Goal: Task Accomplishment & Management: Manage account settings

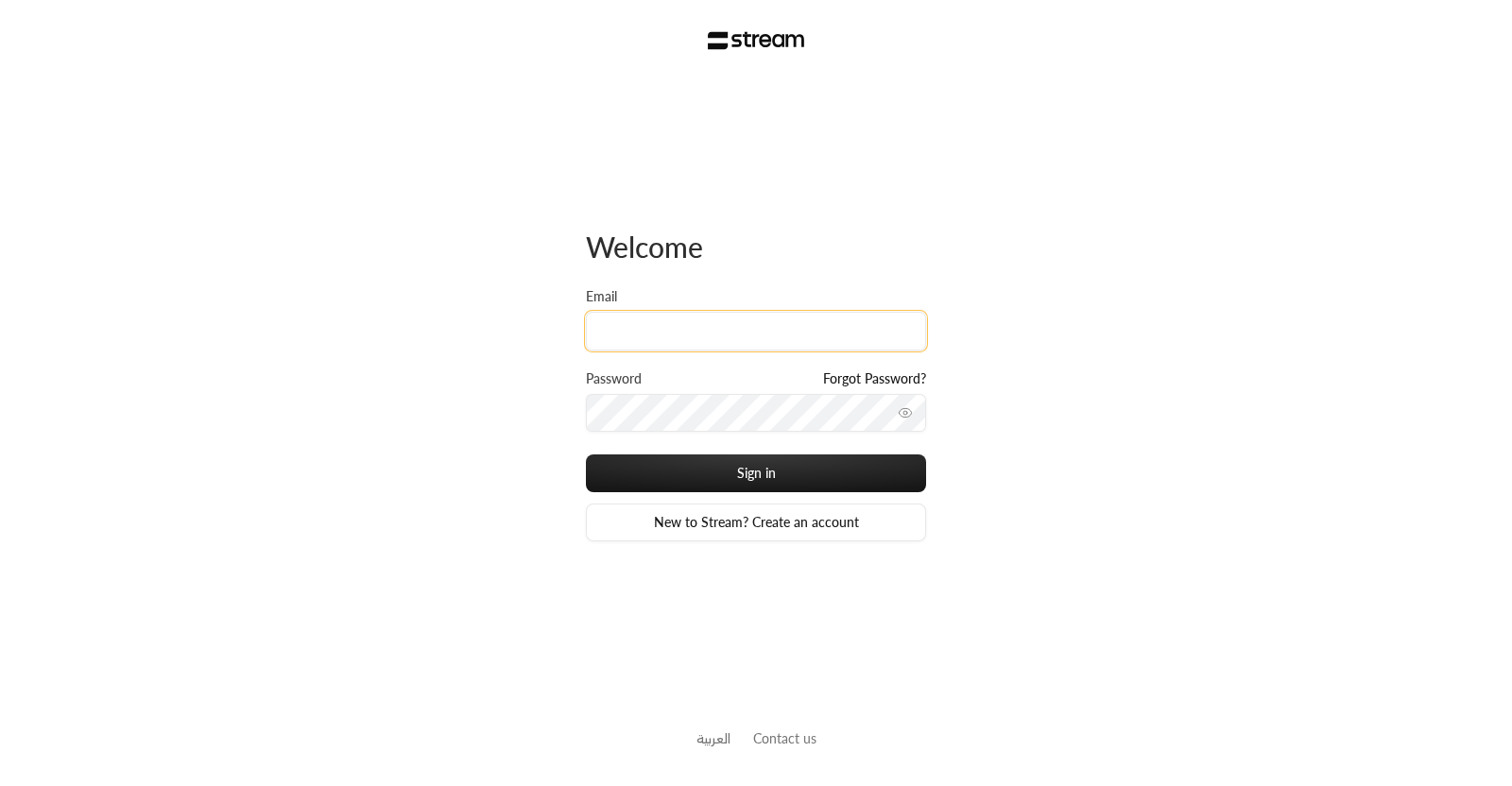
click at [609, 327] on input "Email" at bounding box center [756, 331] width 340 height 38
type input "2"
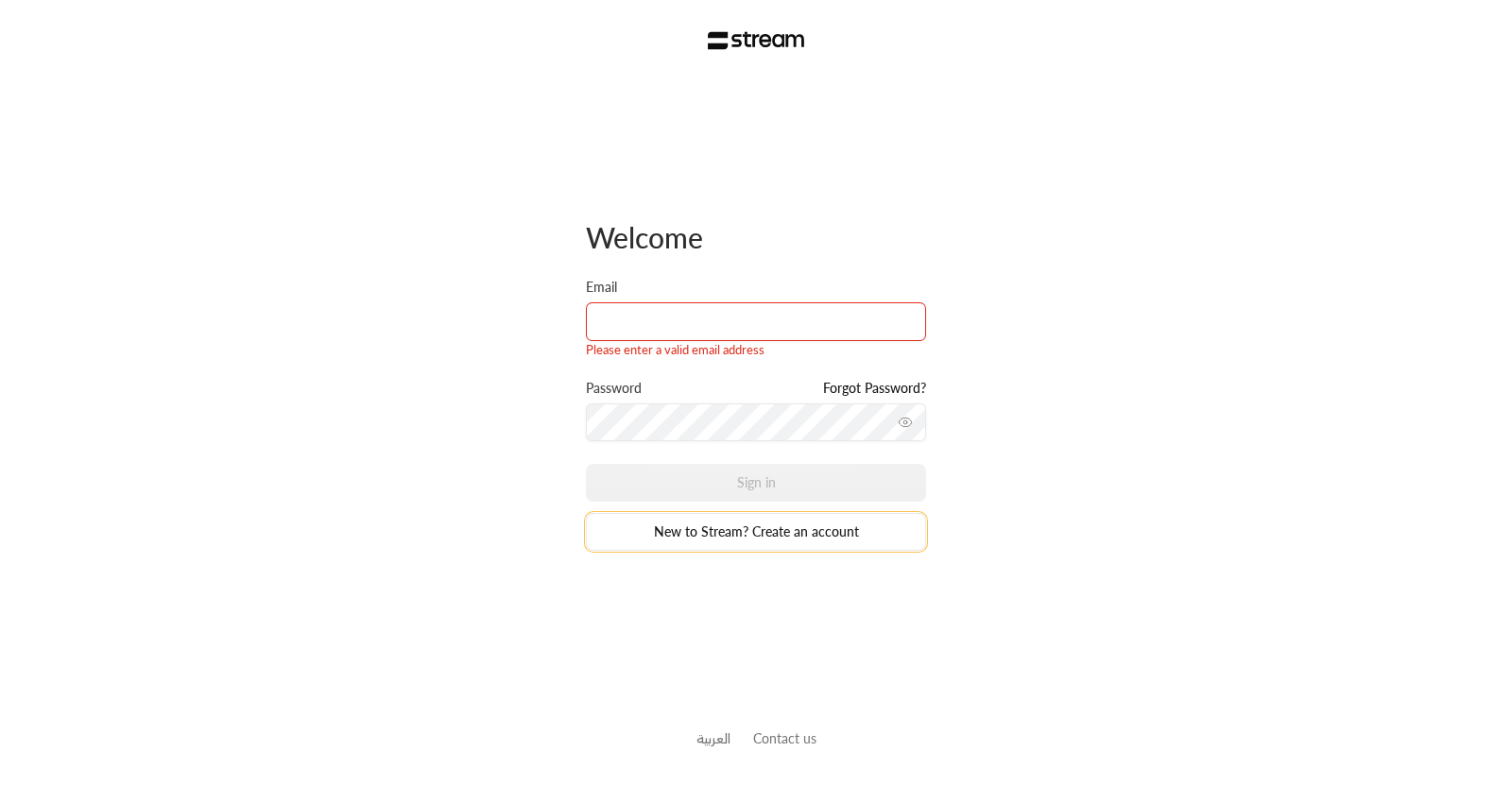
click at [707, 535] on link "New to Stream? Create an account" at bounding box center [756, 531] width 340 height 37
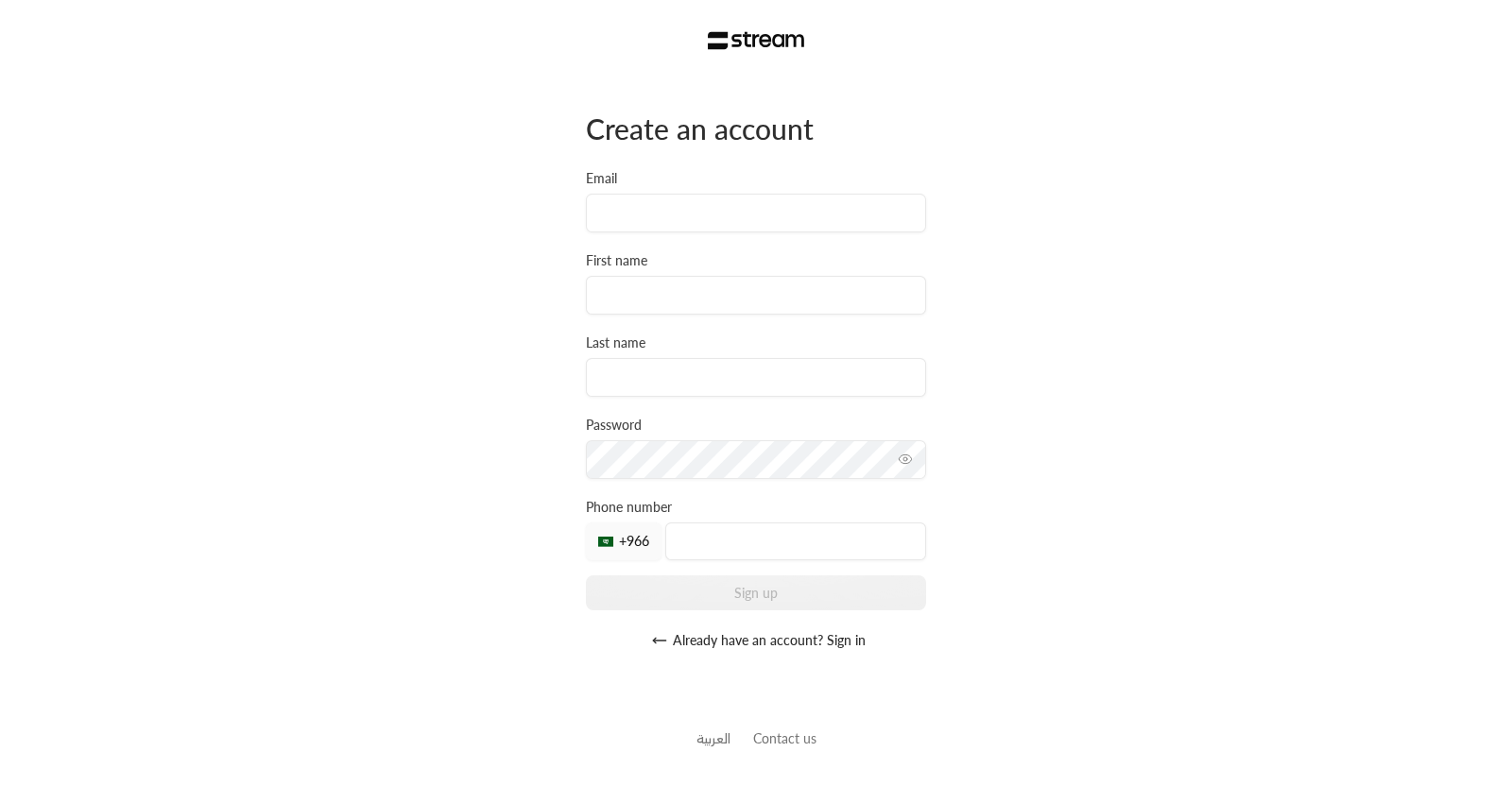
click at [650, 235] on div "Create an account Email First name Last name Password Must be at least 8 charac…" at bounding box center [756, 384] width 340 height 549
click at [649, 226] on input "Email" at bounding box center [756, 213] width 340 height 38
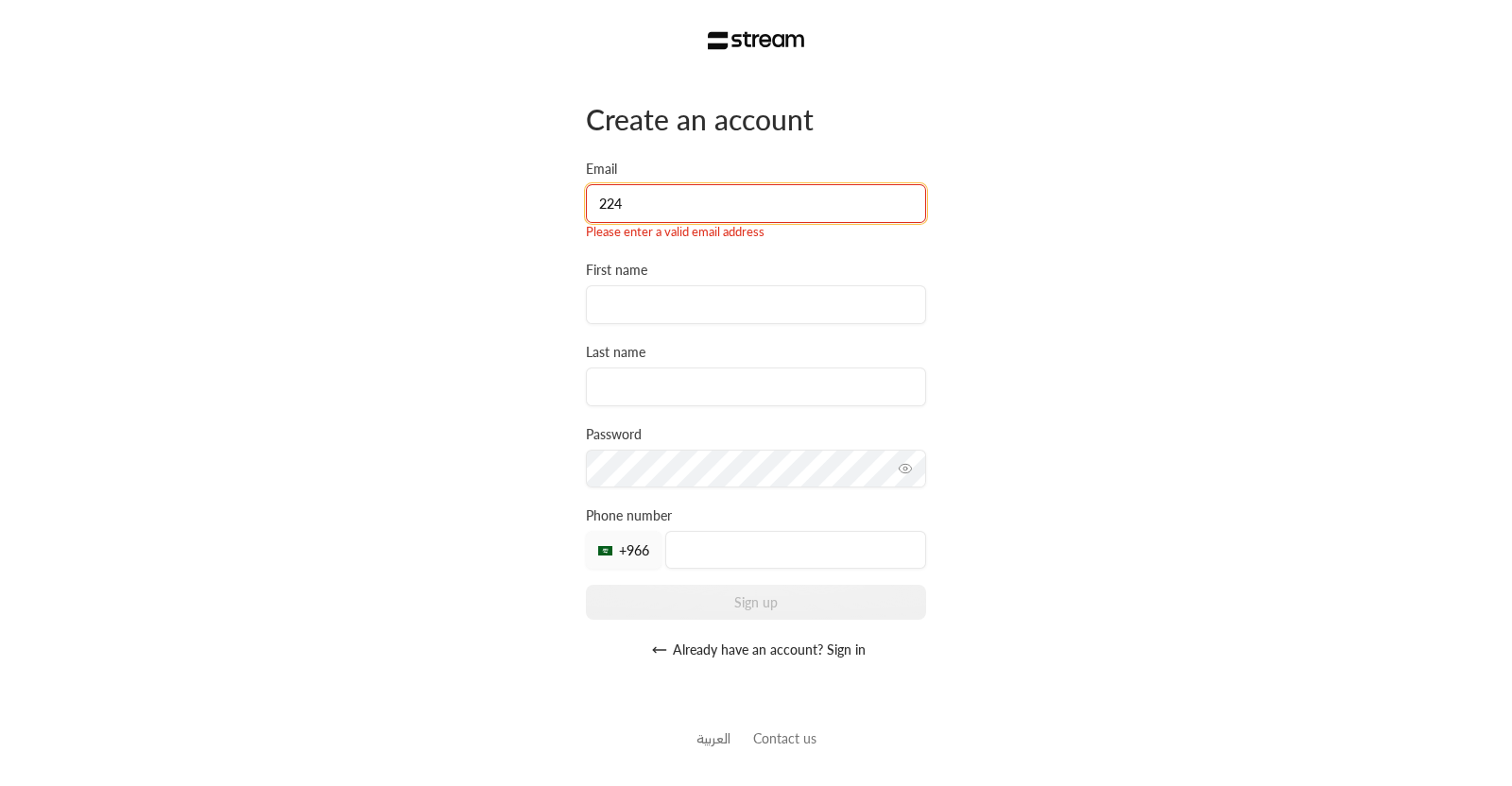
type input "[EMAIL_ADDRESS][DOMAIN_NAME]"
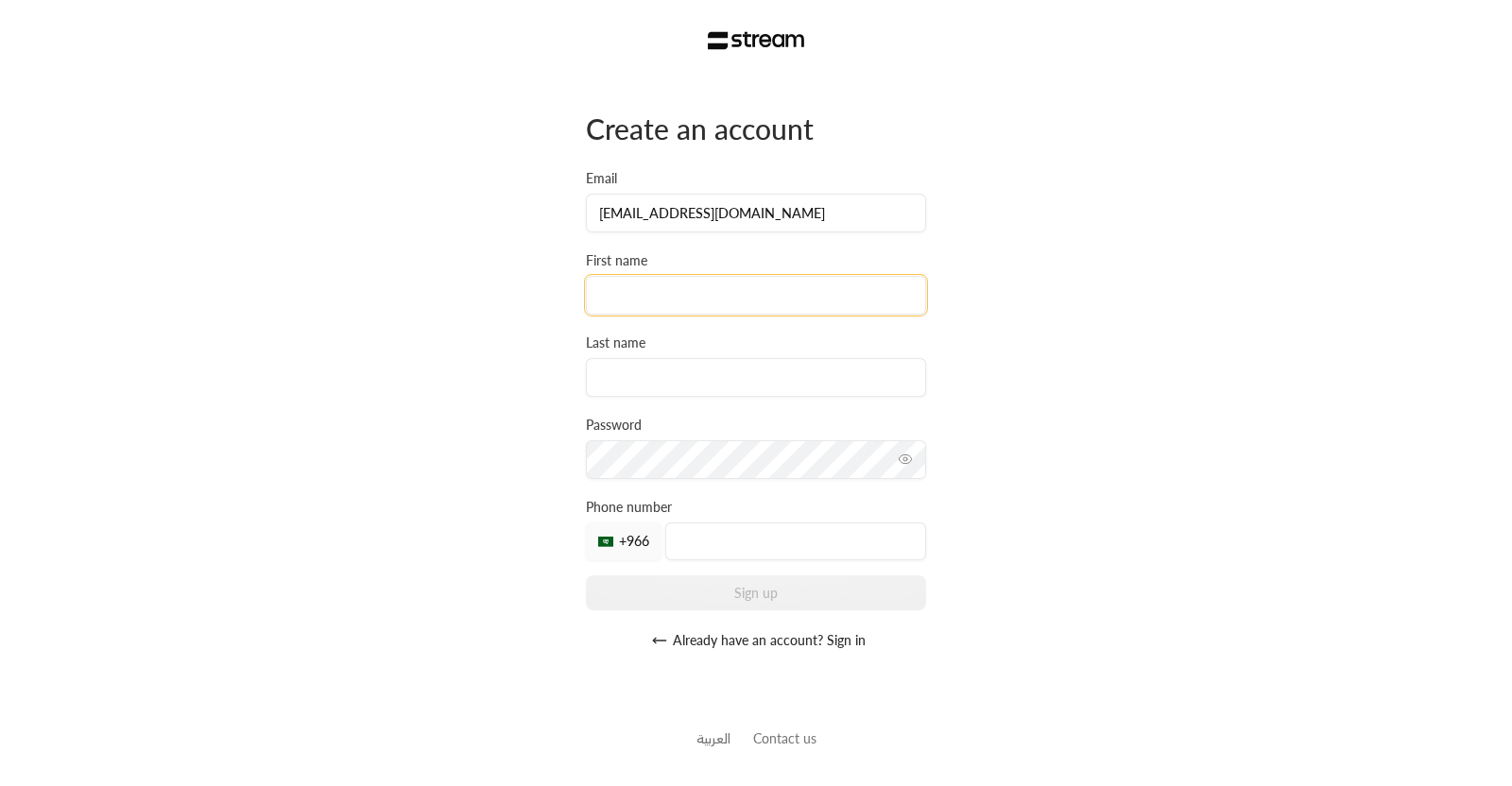
click at [716, 291] on input at bounding box center [756, 295] width 340 height 38
type input "KHALID"
type input "ABURASHID"
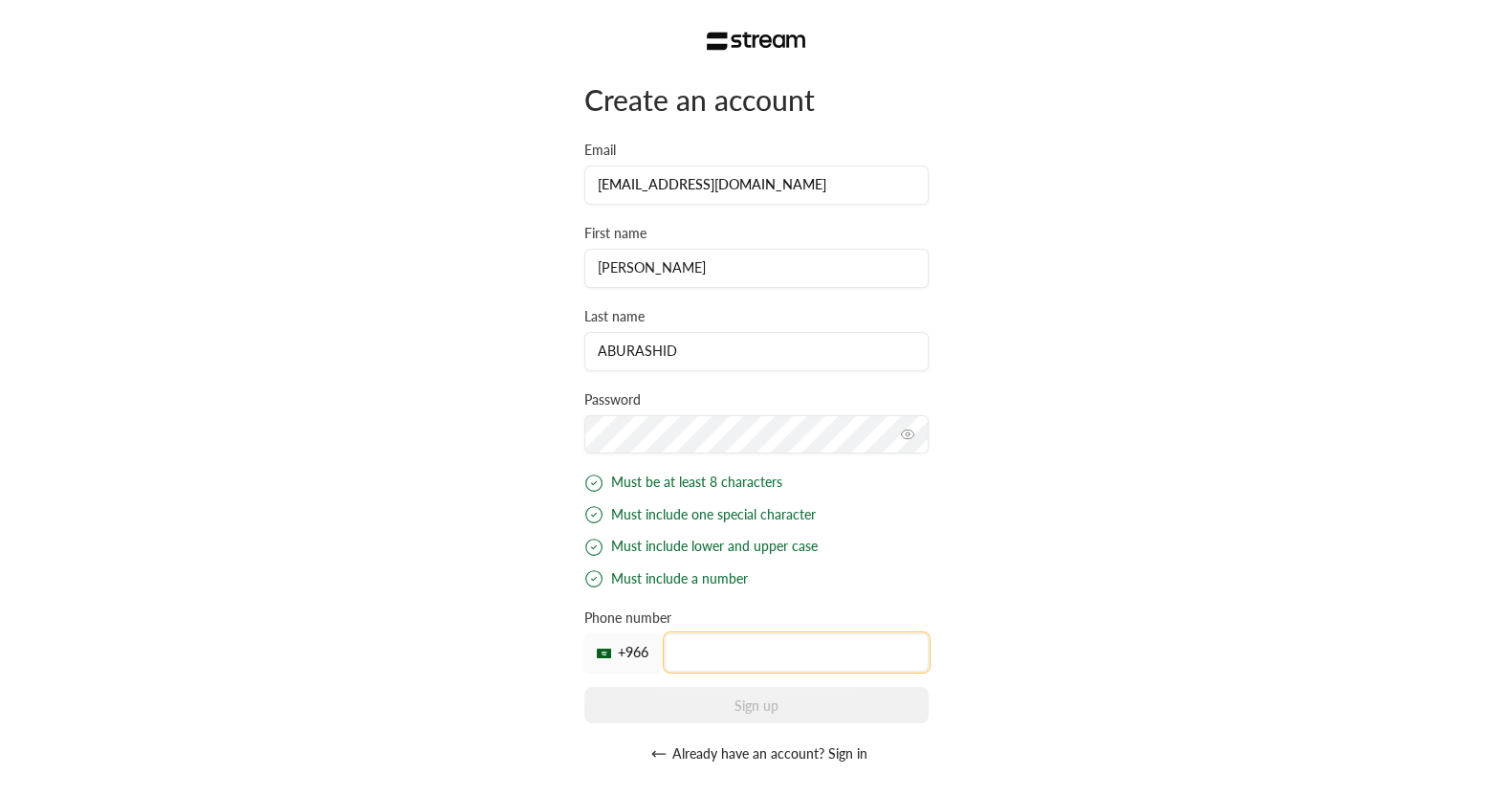
click at [712, 661] on div "Create an account Email 2240114@uj.edu.sa First name KHALID Last name ABURASHID…" at bounding box center [757, 427] width 344 height 692
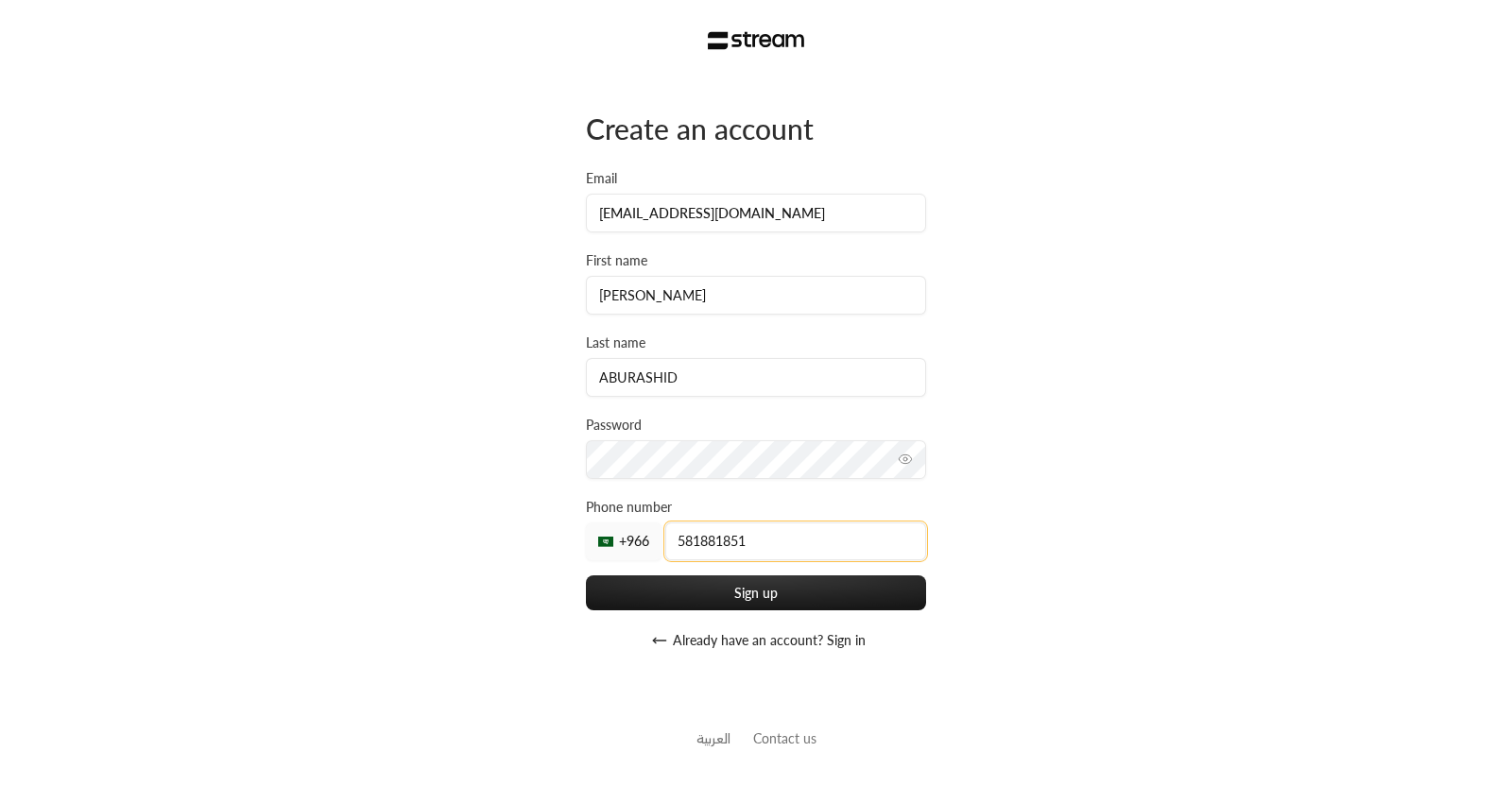
type input "581881851"
click at [586, 576] on button "Sign up" at bounding box center [756, 593] width 340 height 35
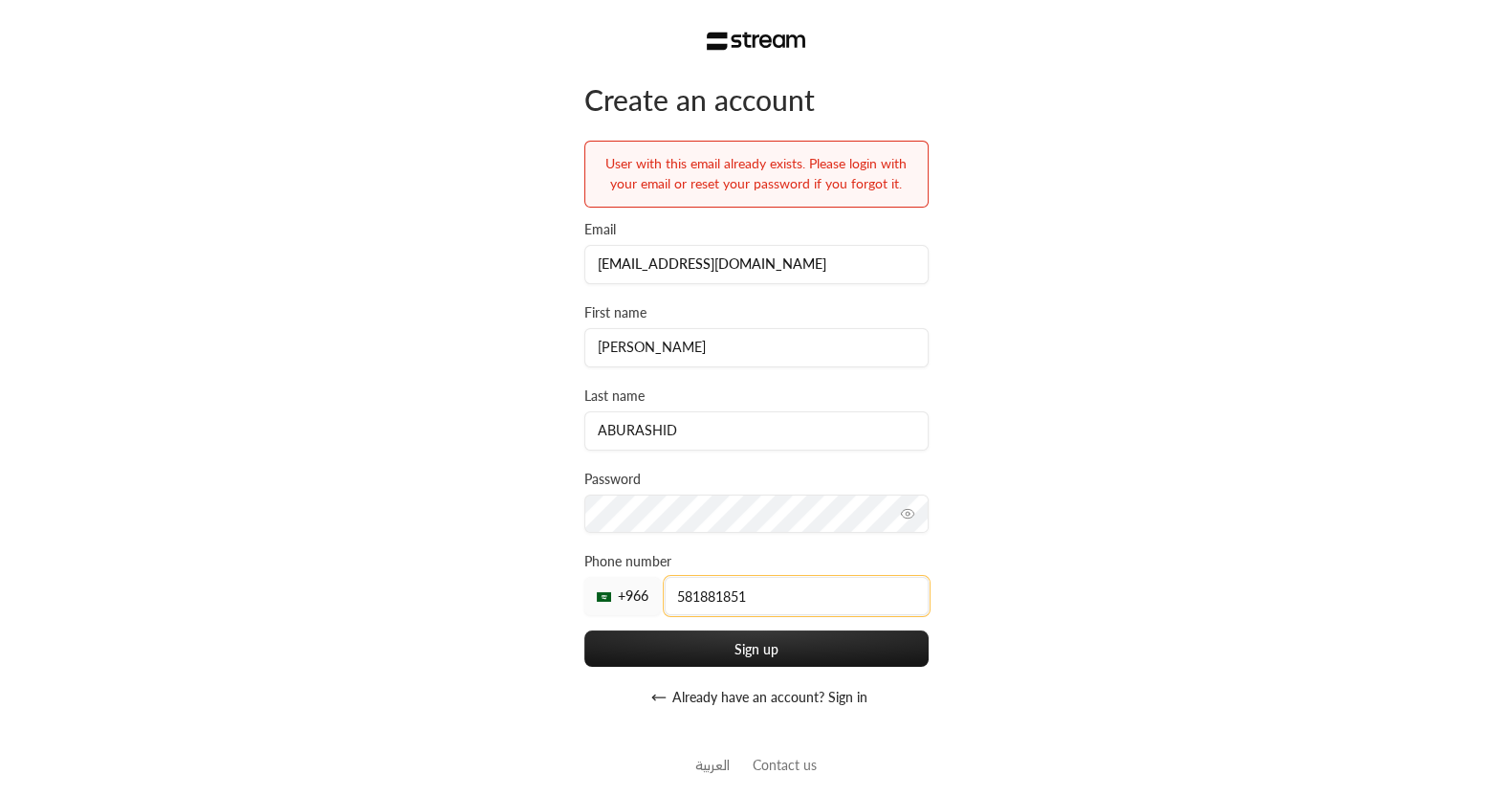
scroll to position [16, 0]
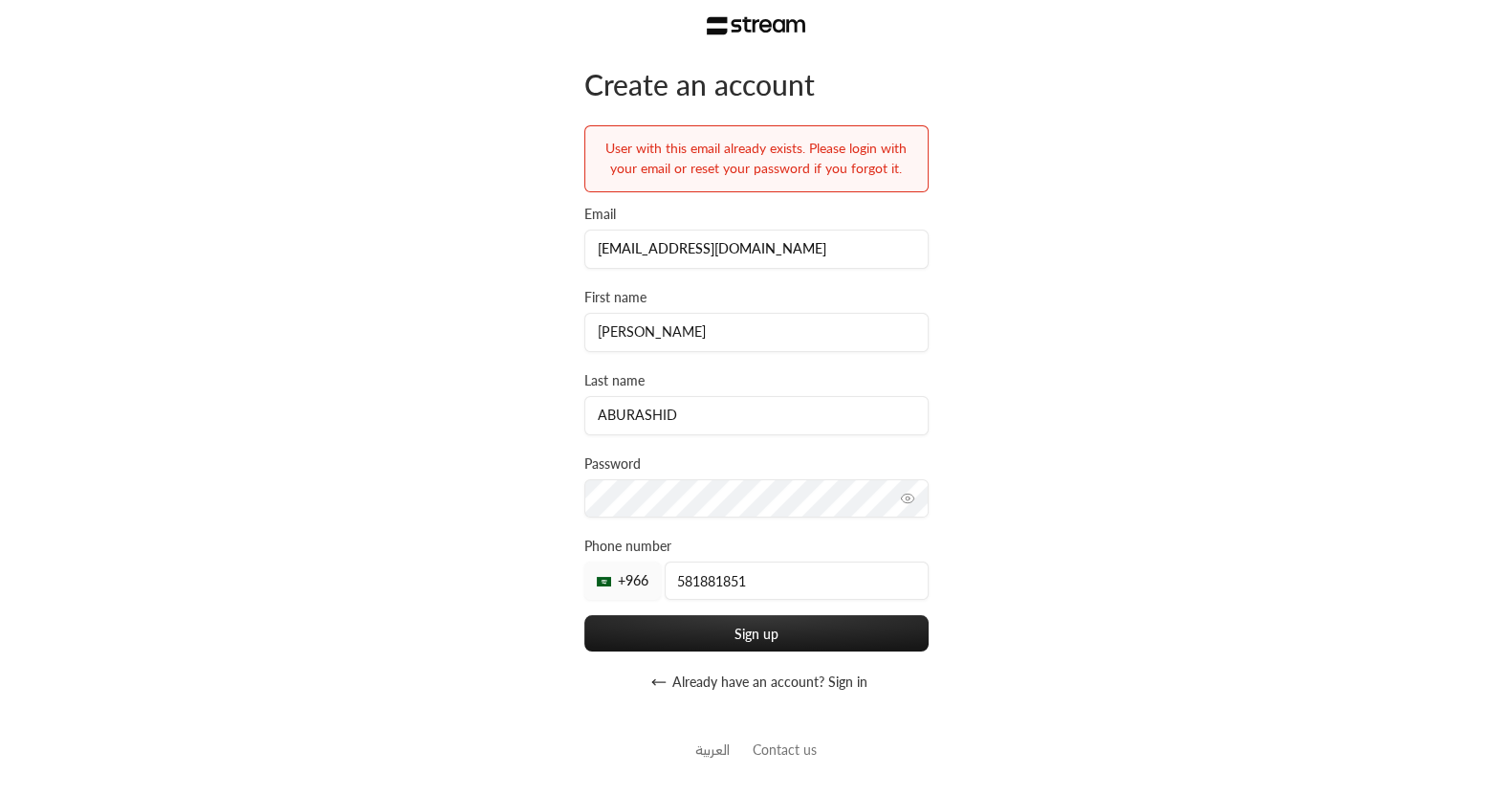
click at [665, 676] on icon "button" at bounding box center [659, 682] width 16 height 16
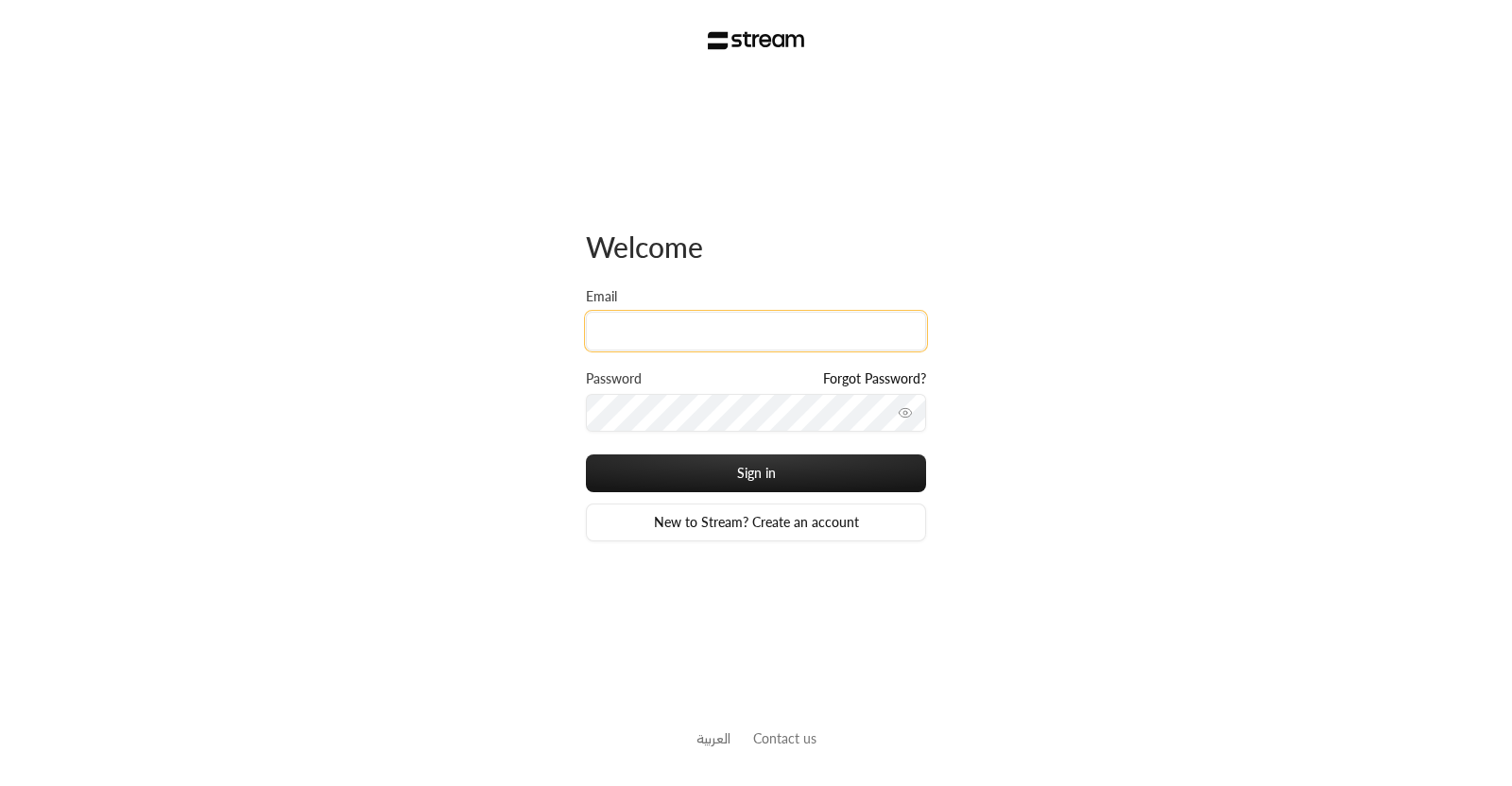
click at [661, 341] on input "Email" at bounding box center [756, 331] width 340 height 38
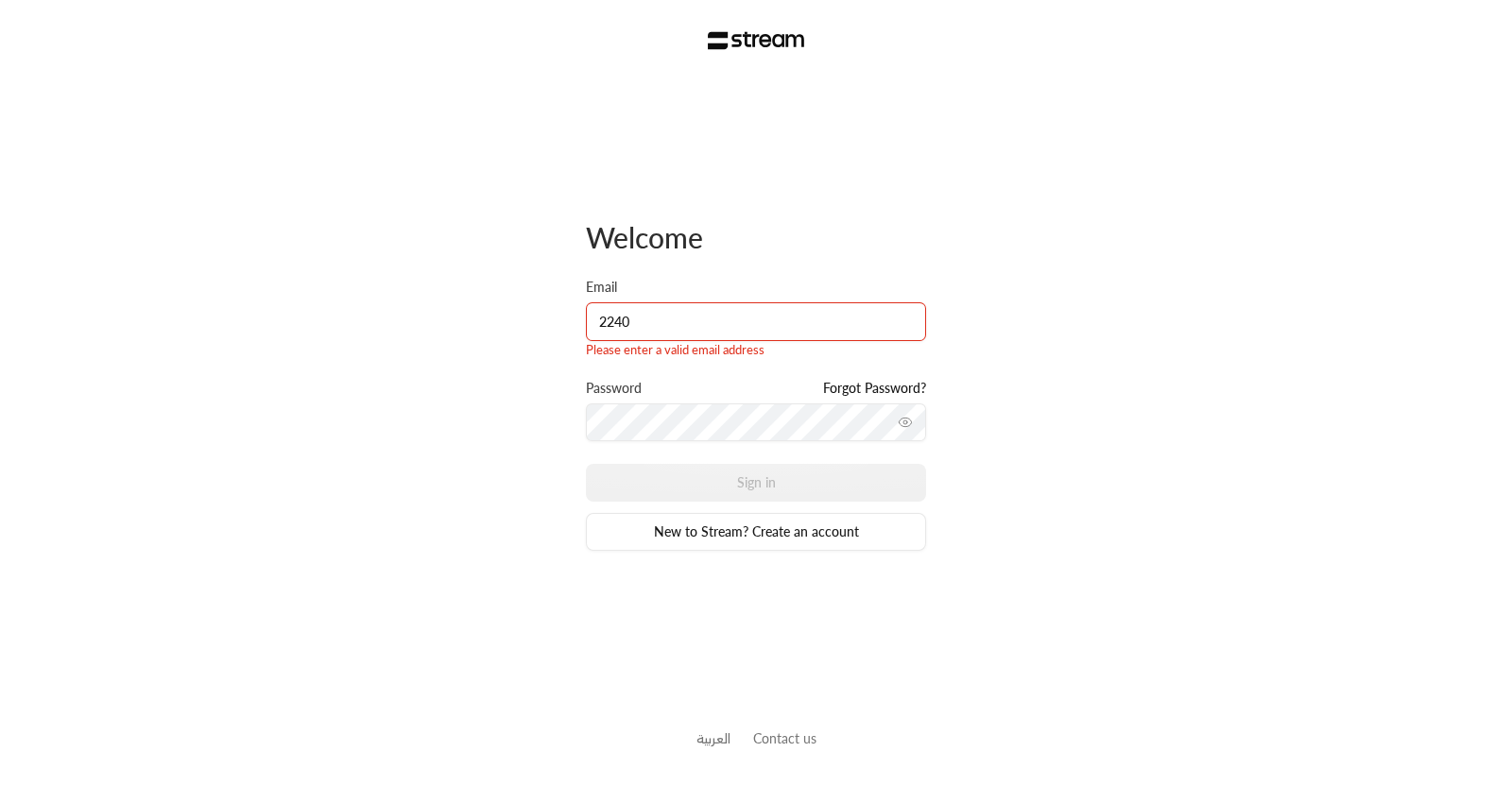
click at [638, 394] on label "Password" at bounding box center [614, 388] width 56 height 19
click at [707, 315] on input "2240" at bounding box center [756, 322] width 340 height 38
type input "2240114@uj.edu.sa"
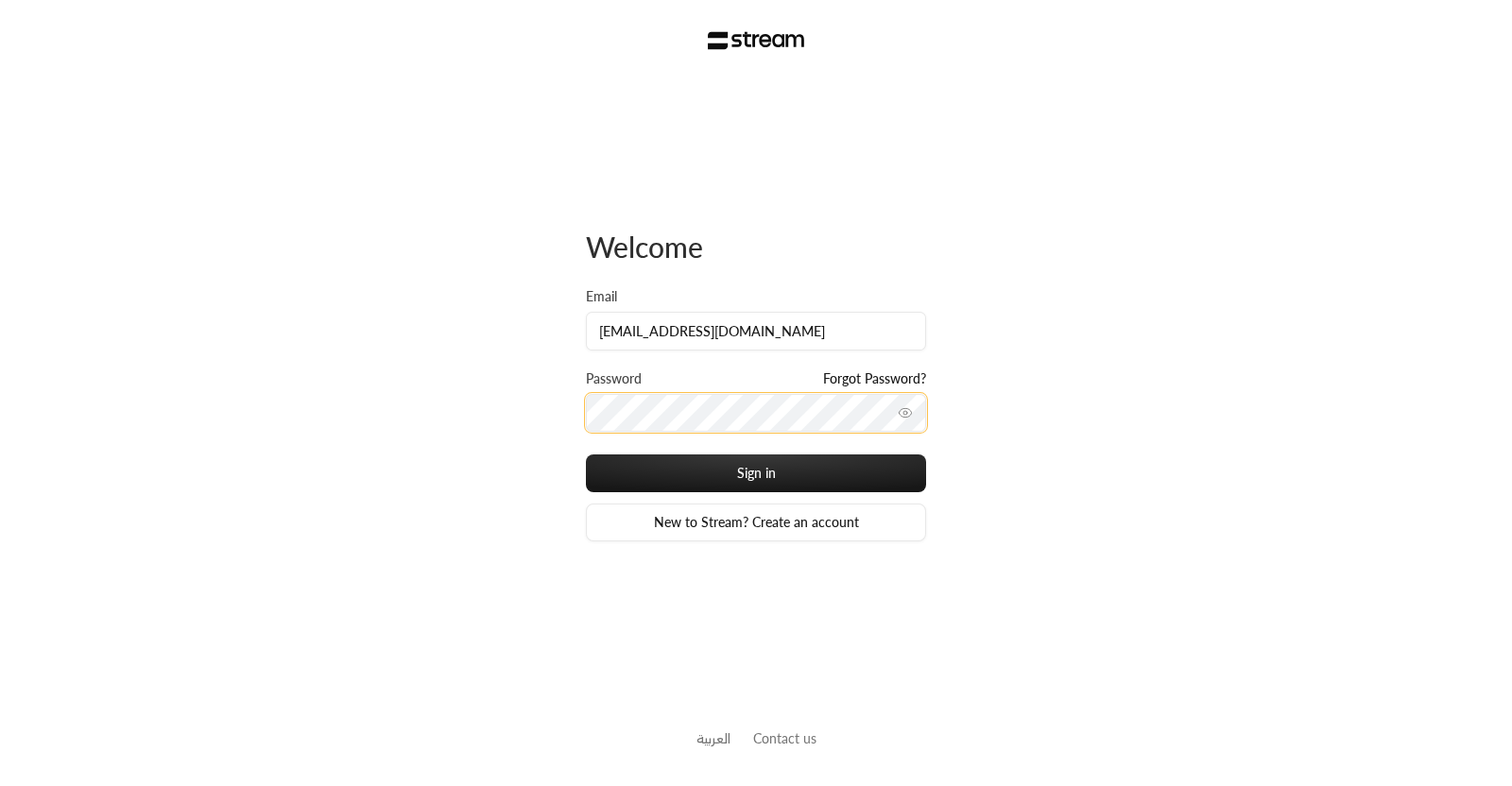
click at [586, 454] on button "Sign in" at bounding box center [756, 473] width 340 height 37
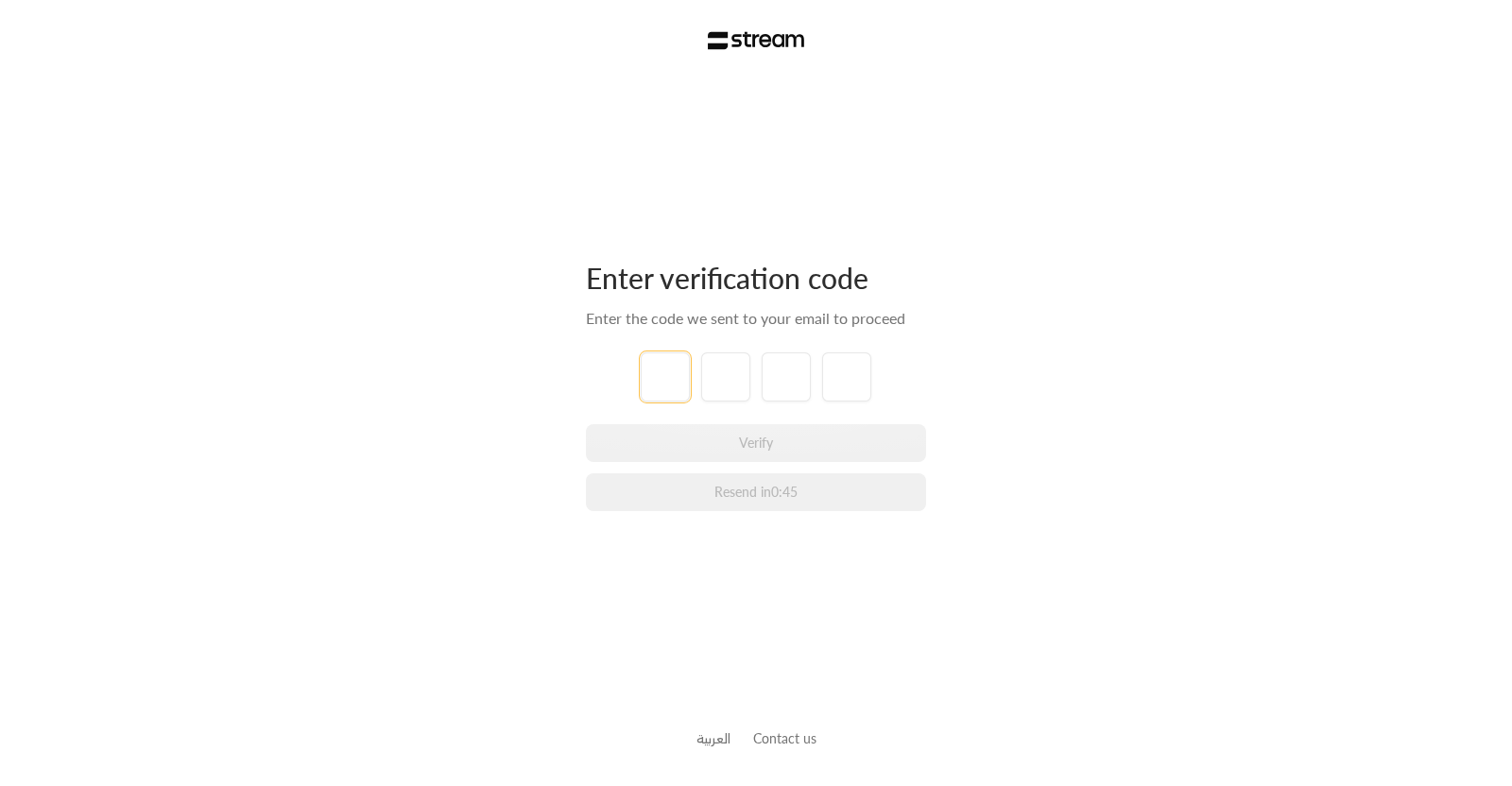
type input "1"
type input "2"
type input "3"
type input "4"
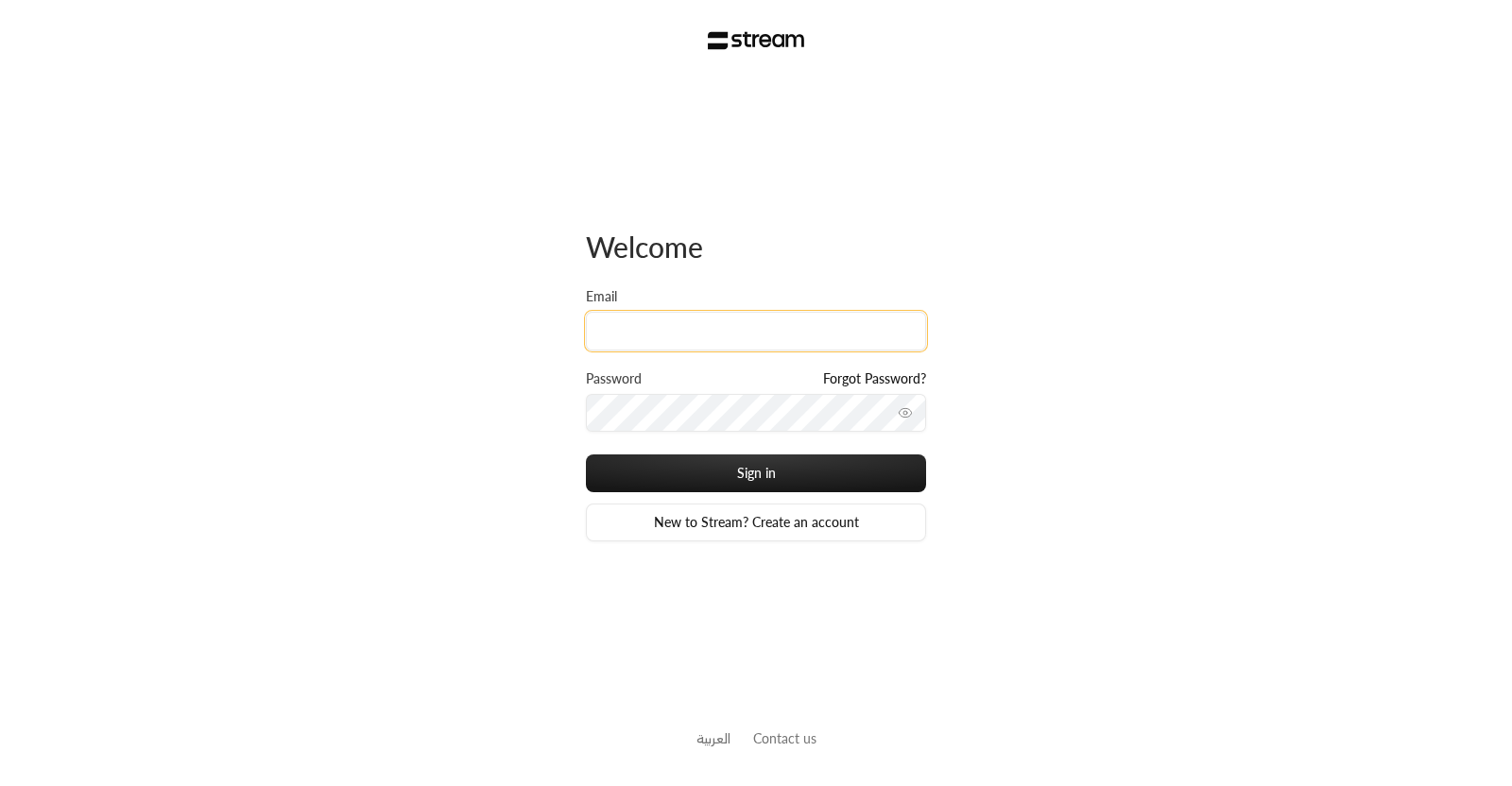
click at [714, 332] on input "Email" at bounding box center [756, 331] width 340 height 38
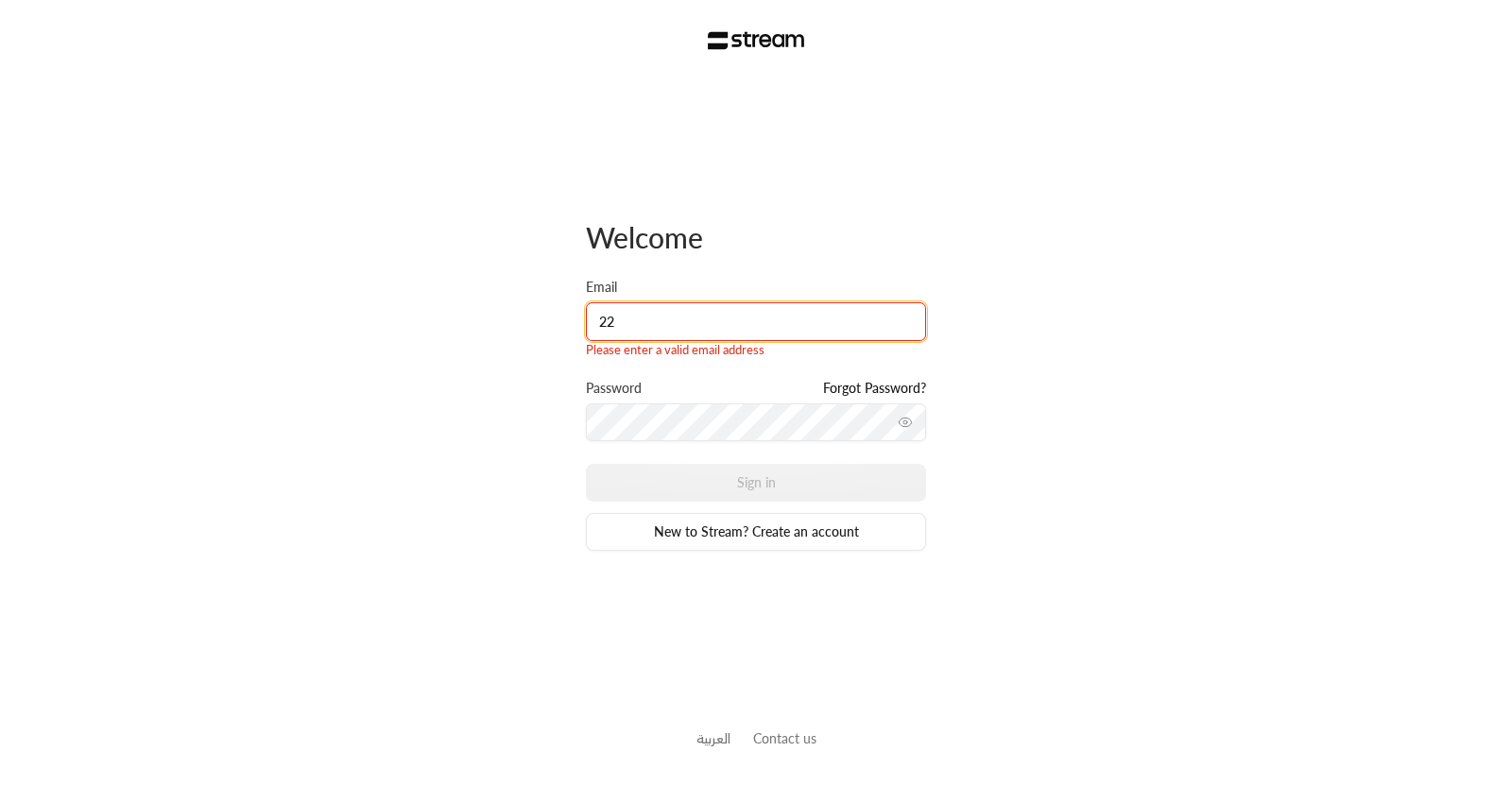
type input "[EMAIL_ADDRESS][DOMAIN_NAME]"
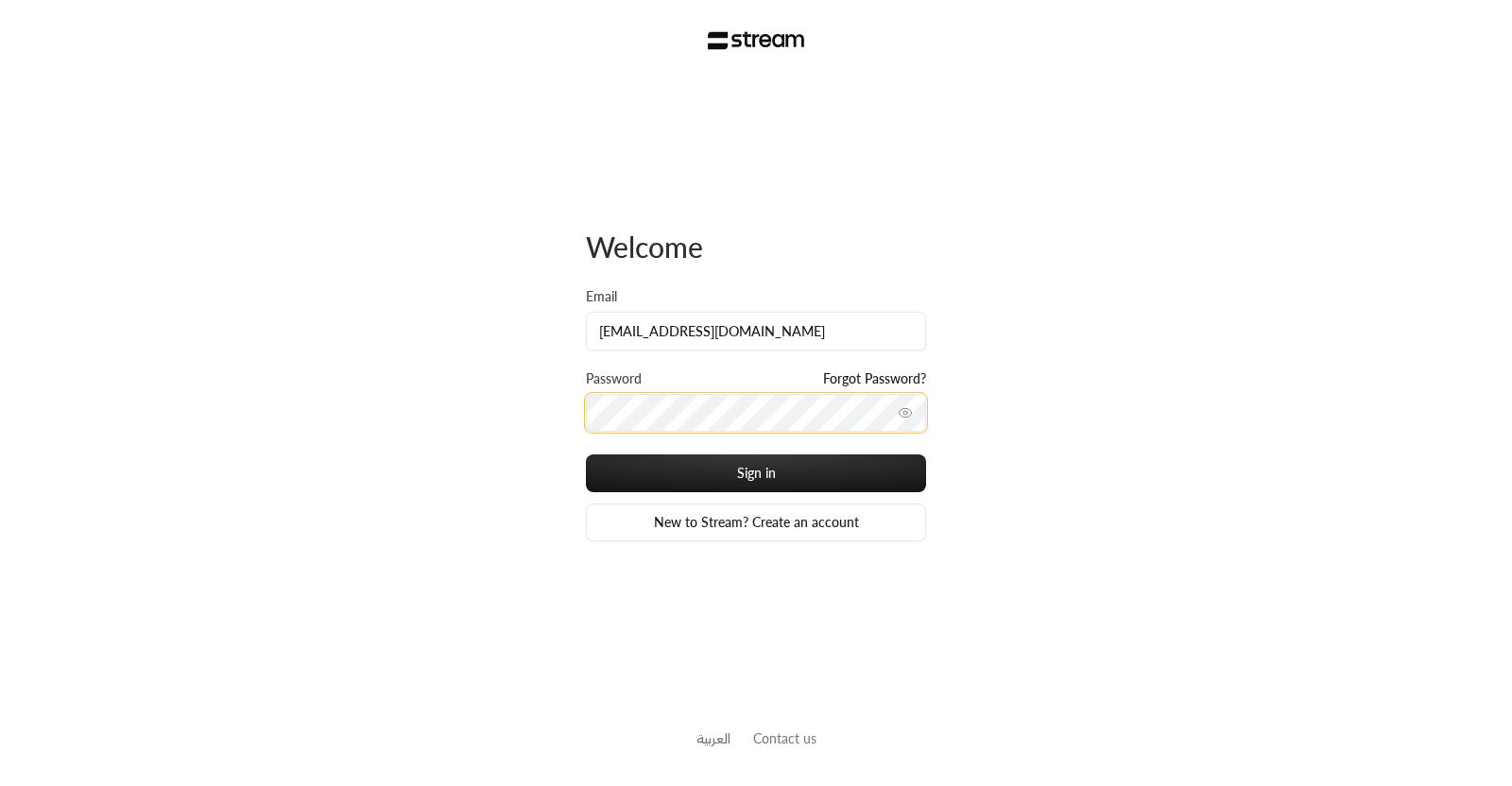
click at [586, 454] on button "Sign in" at bounding box center [756, 473] width 340 height 37
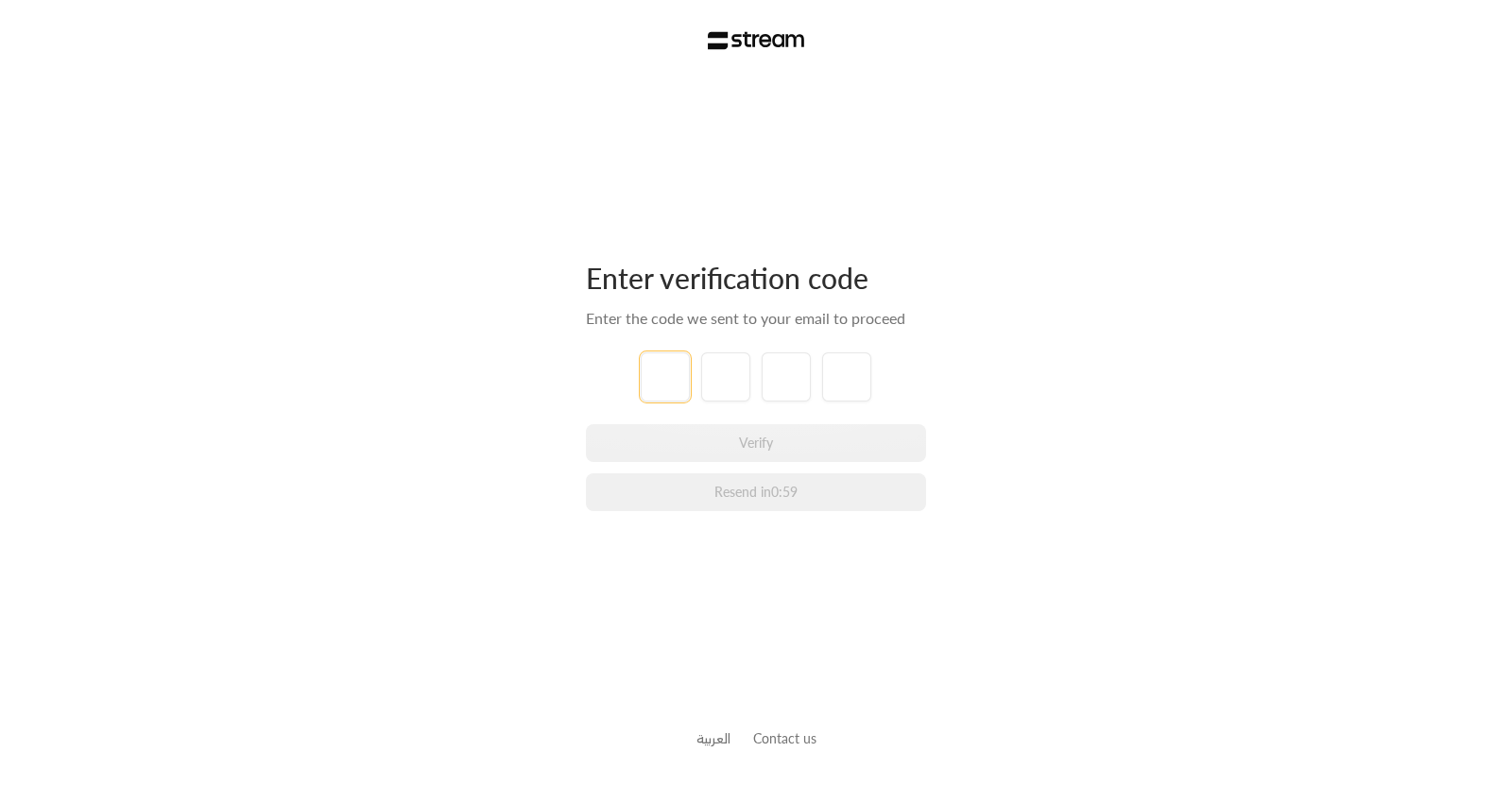
click at [650, 370] on input "tel" at bounding box center [665, 377] width 49 height 49
type input "1"
type input "2"
type input "3"
type input "4"
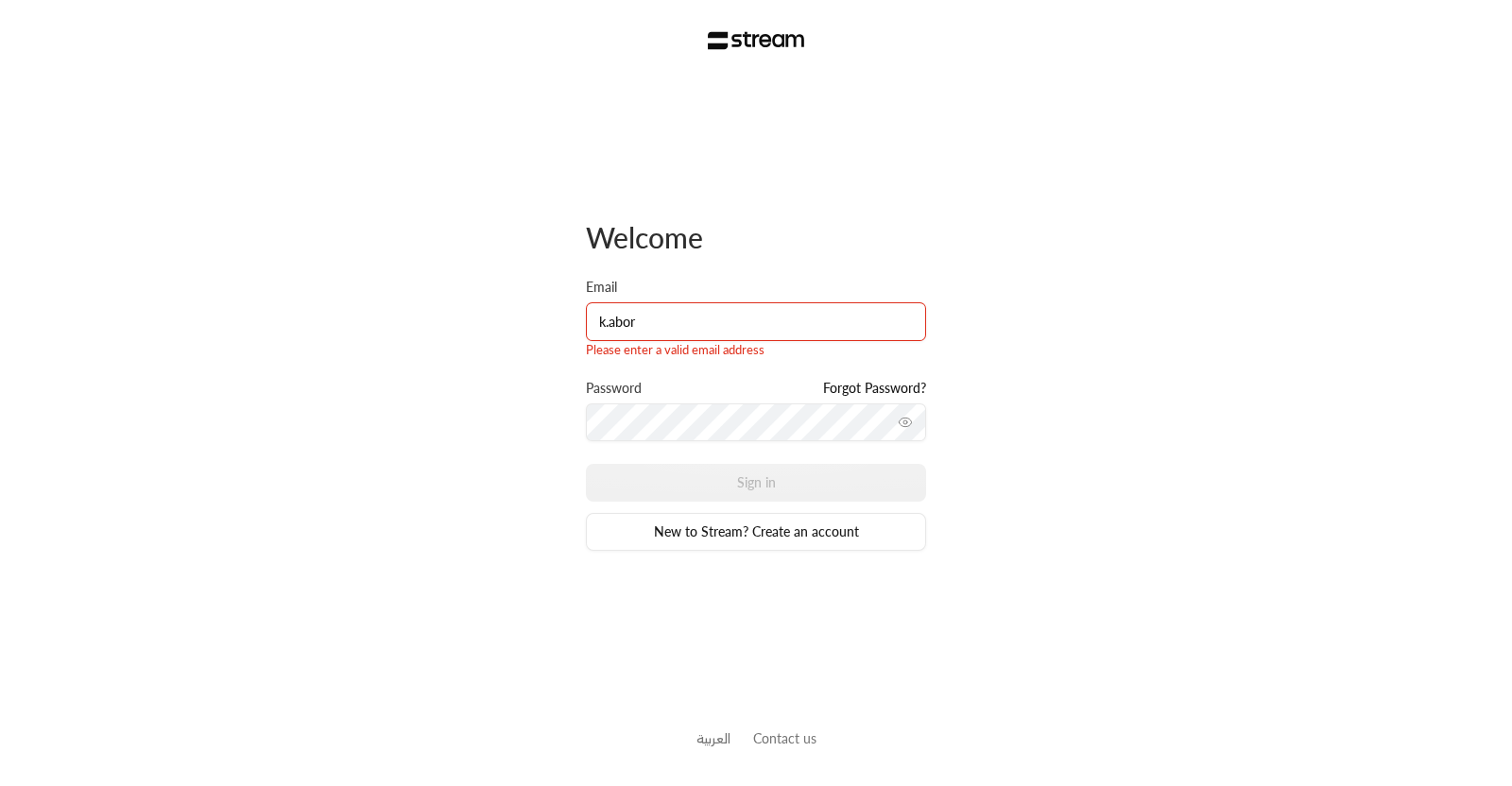
type input "[PERSON_NAME][EMAIL_ADDRESS][DOMAIN_NAME]"
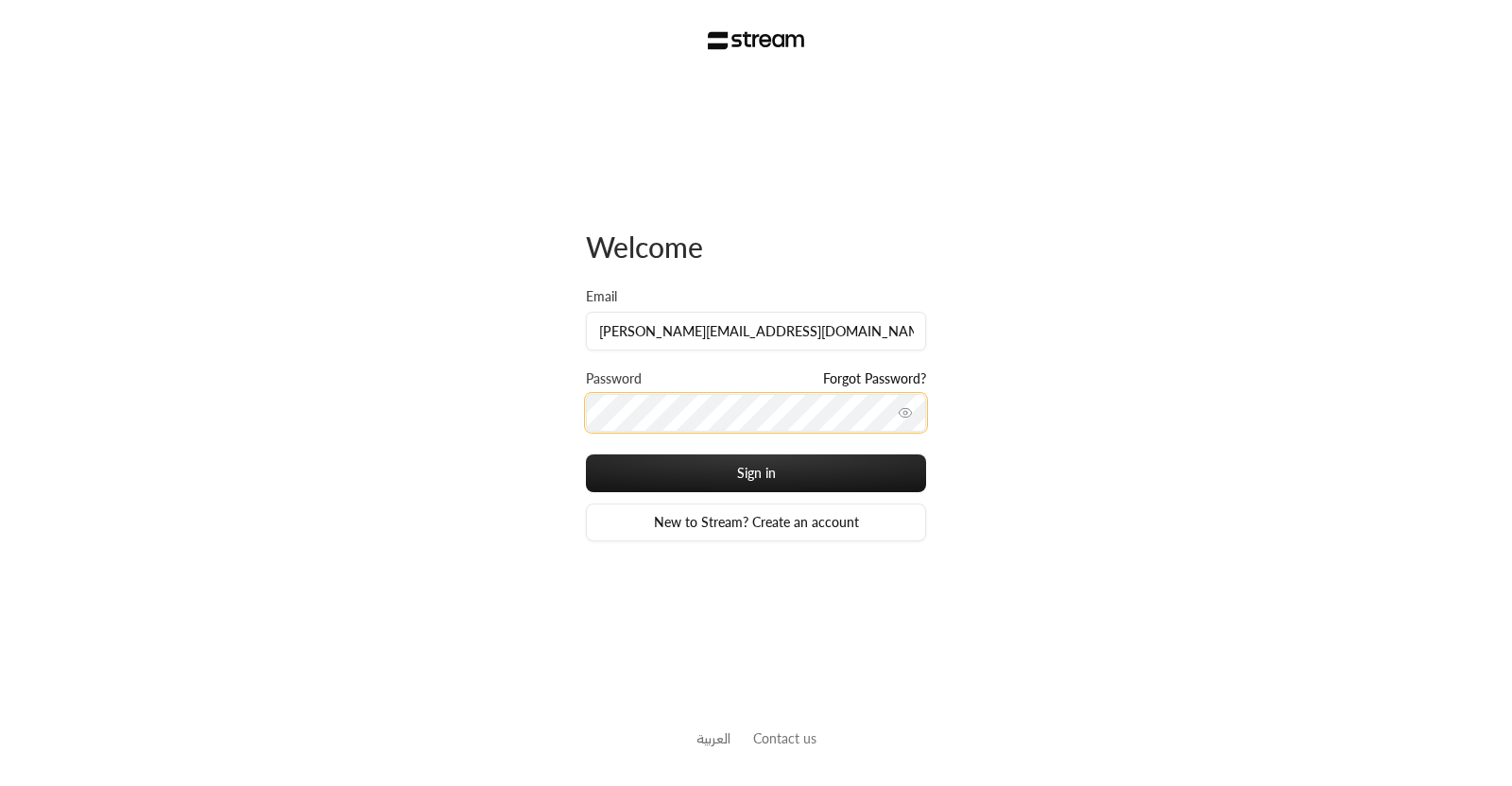
click at [586, 454] on button "Sign in" at bounding box center [756, 473] width 340 height 37
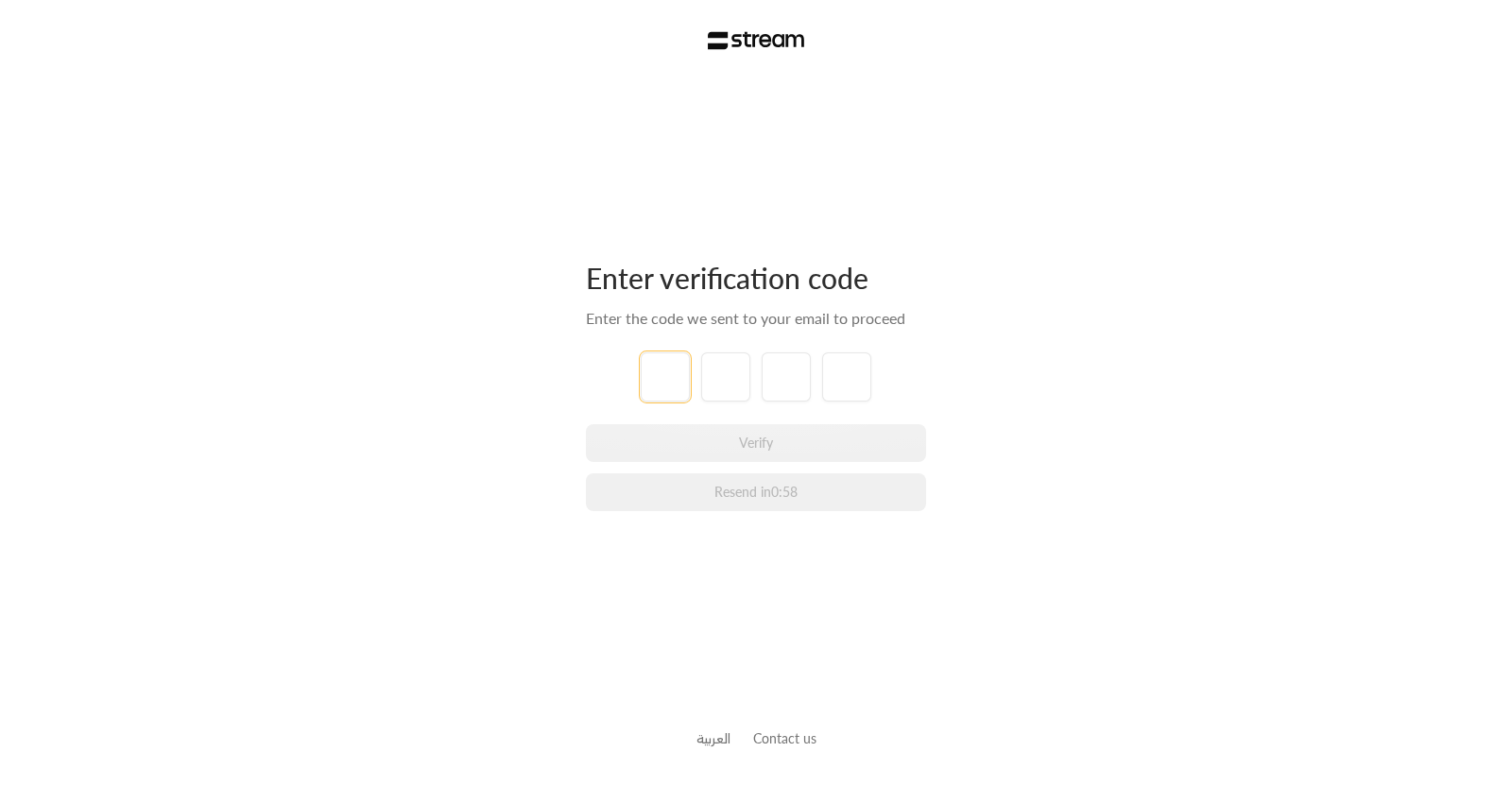
type input "1"
type input "2"
type input "3"
type input "4"
